Goal: Use online tool/utility: Utilize a website feature to perform a specific function

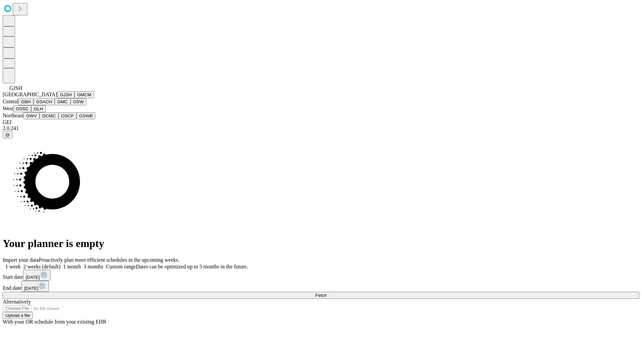
click at [57, 98] on button "GJSH" at bounding box center [65, 94] width 17 height 7
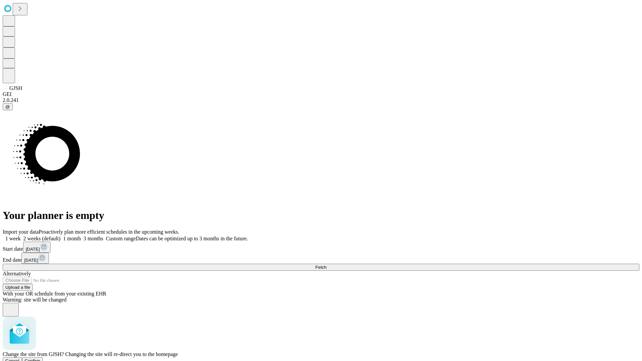
click at [40, 359] on span "Confirm" at bounding box center [33, 361] width 16 height 5
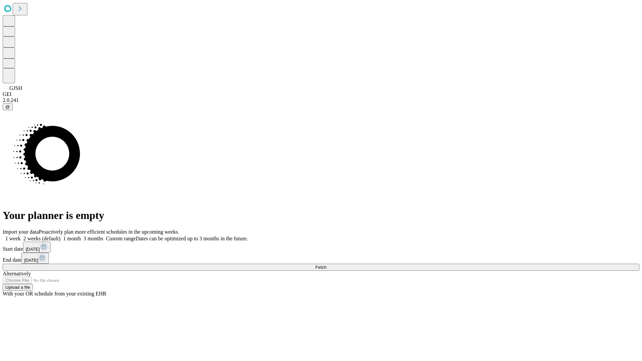
click at [21, 236] on label "1 week" at bounding box center [12, 239] width 18 height 6
click at [326, 265] on span "Fetch" at bounding box center [320, 267] width 11 height 5
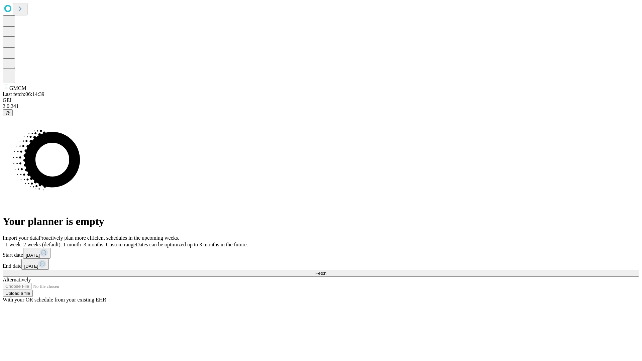
click at [21, 242] on label "1 week" at bounding box center [12, 245] width 18 height 6
click at [326, 271] on span "Fetch" at bounding box center [320, 273] width 11 height 5
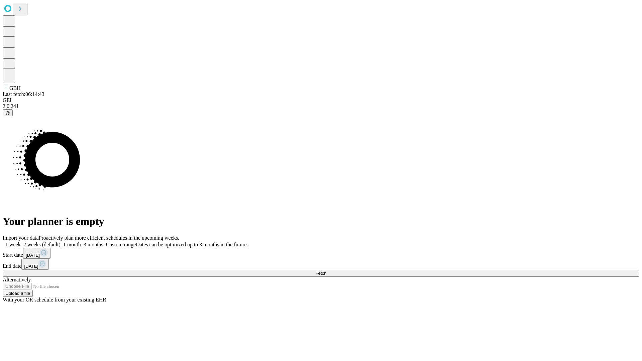
click at [21, 242] on label "1 week" at bounding box center [12, 245] width 18 height 6
click at [326, 271] on span "Fetch" at bounding box center [320, 273] width 11 height 5
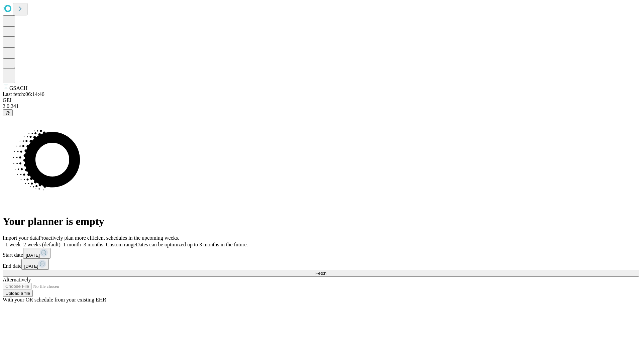
click at [21, 242] on label "1 week" at bounding box center [12, 245] width 18 height 6
click at [326, 271] on span "Fetch" at bounding box center [320, 273] width 11 height 5
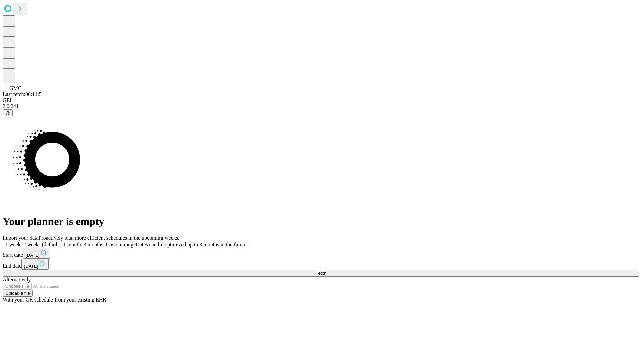
click at [21, 242] on label "1 week" at bounding box center [12, 245] width 18 height 6
click at [326, 271] on span "Fetch" at bounding box center [320, 273] width 11 height 5
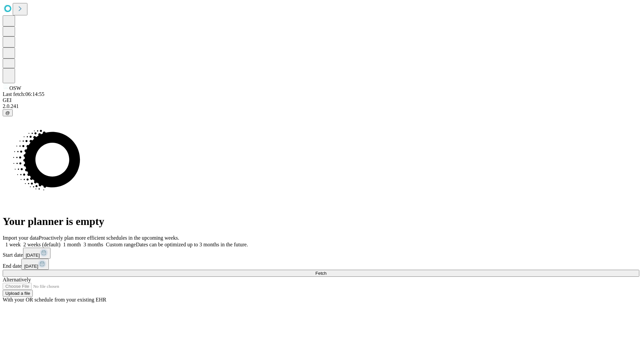
click at [21, 242] on label "1 week" at bounding box center [12, 245] width 18 height 6
click at [326, 271] on span "Fetch" at bounding box center [320, 273] width 11 height 5
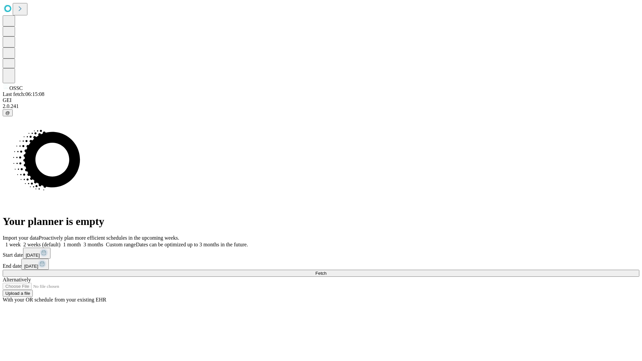
click at [21, 242] on label "1 week" at bounding box center [12, 245] width 18 height 6
click at [326, 271] on span "Fetch" at bounding box center [320, 273] width 11 height 5
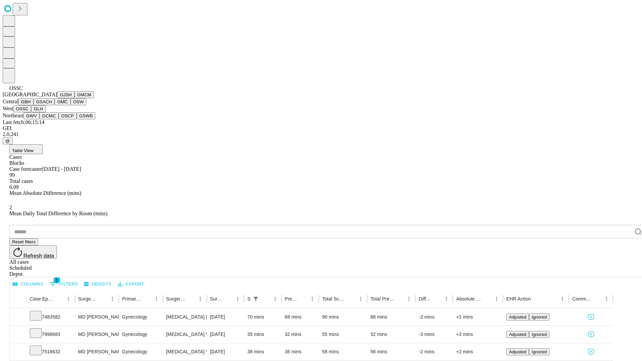
click at [45, 112] on button "GLH" at bounding box center [38, 108] width 14 height 7
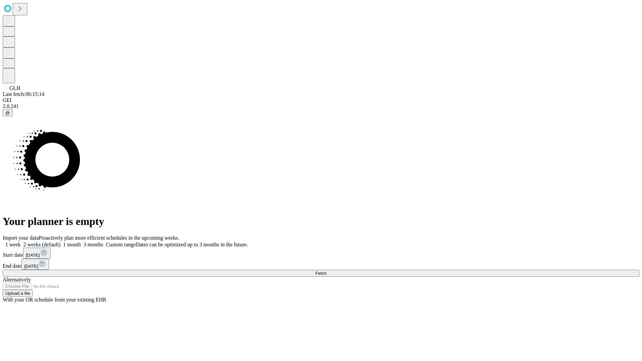
click at [21, 242] on label "1 week" at bounding box center [12, 245] width 18 height 6
click at [326, 271] on span "Fetch" at bounding box center [320, 273] width 11 height 5
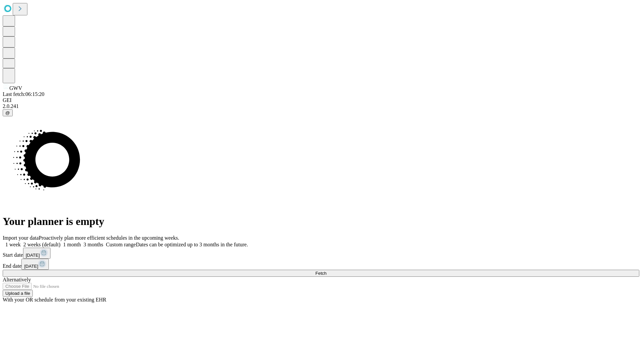
click at [21, 242] on label "1 week" at bounding box center [12, 245] width 18 height 6
click at [326, 271] on span "Fetch" at bounding box center [320, 273] width 11 height 5
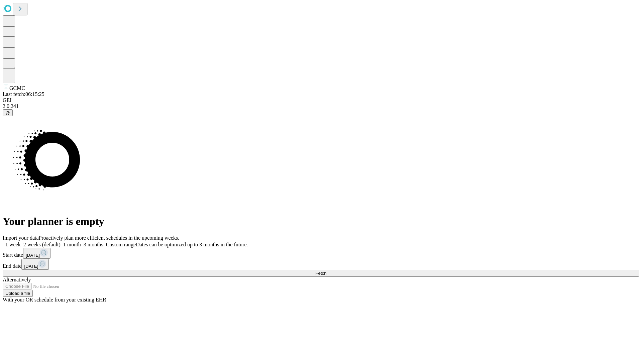
click at [21, 242] on label "1 week" at bounding box center [12, 245] width 18 height 6
click at [326, 271] on span "Fetch" at bounding box center [320, 273] width 11 height 5
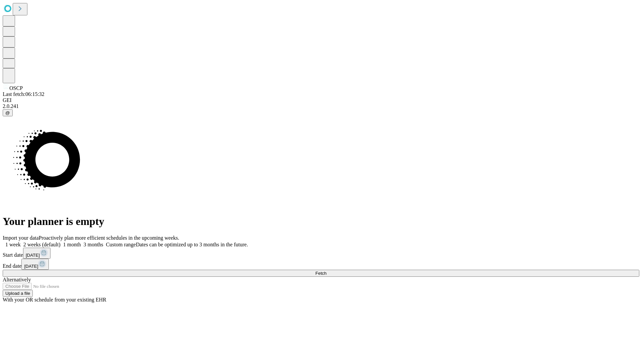
click at [326, 271] on span "Fetch" at bounding box center [320, 273] width 11 height 5
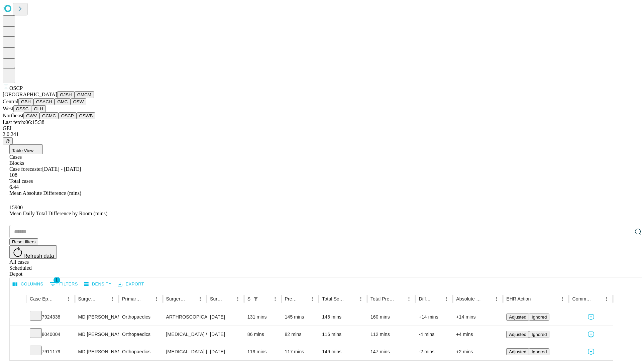
click at [77, 119] on button "GSWB" at bounding box center [86, 115] width 19 height 7
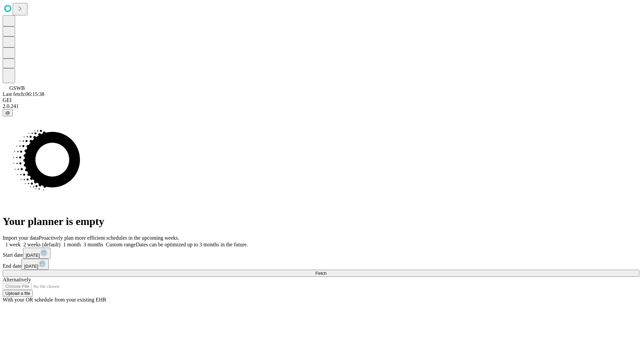
click at [21, 242] on label "1 week" at bounding box center [12, 245] width 18 height 6
click at [326, 271] on span "Fetch" at bounding box center [320, 273] width 11 height 5
